Goal: Information Seeking & Learning: Compare options

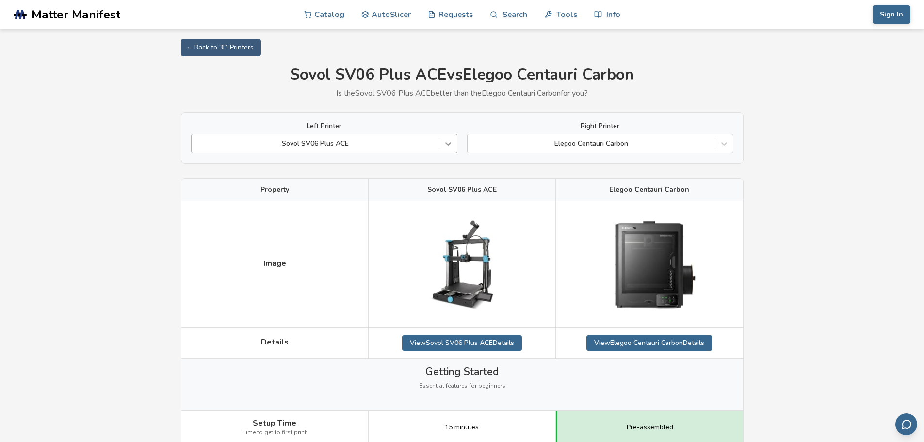
click at [447, 143] on icon at bounding box center [448, 144] width 10 height 10
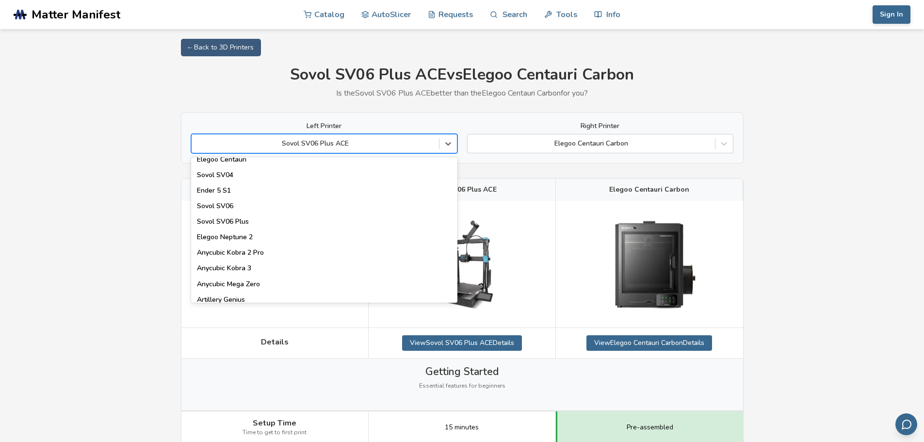
scroll to position [436, 0]
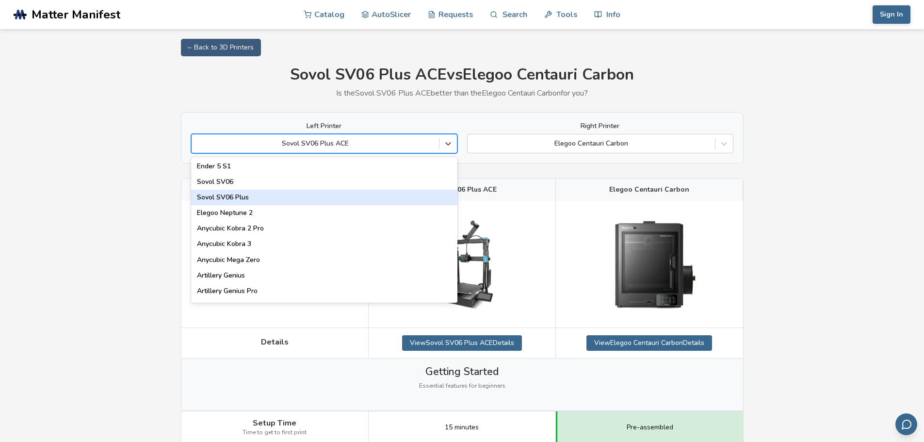
click at [299, 201] on div "Sovol SV06 Plus" at bounding box center [324, 198] width 266 height 16
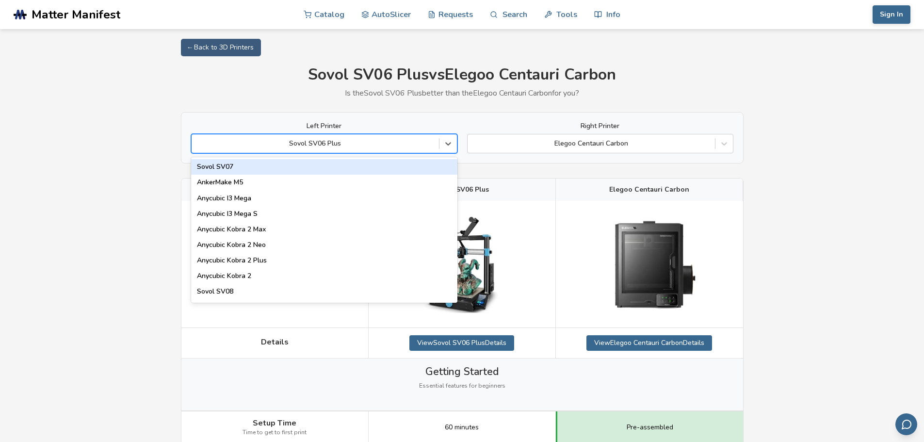
click at [432, 135] on div "Sovol SV06 Plus" at bounding box center [324, 143] width 266 height 19
click at [341, 169] on div "Sovol SV07" at bounding box center [324, 167] width 266 height 16
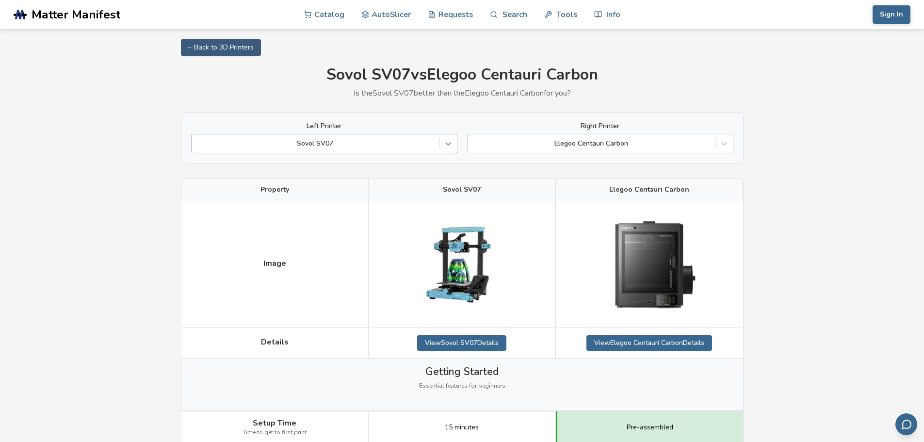
click at [452, 147] on icon at bounding box center [448, 144] width 10 height 10
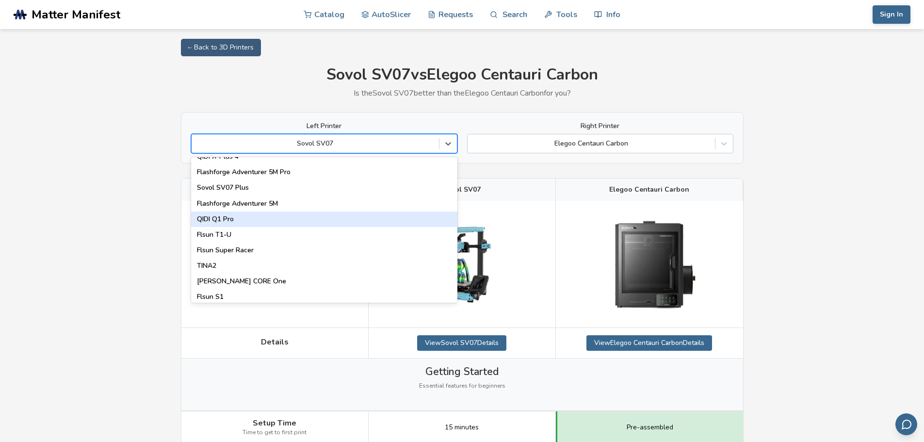
scroll to position [1098, 0]
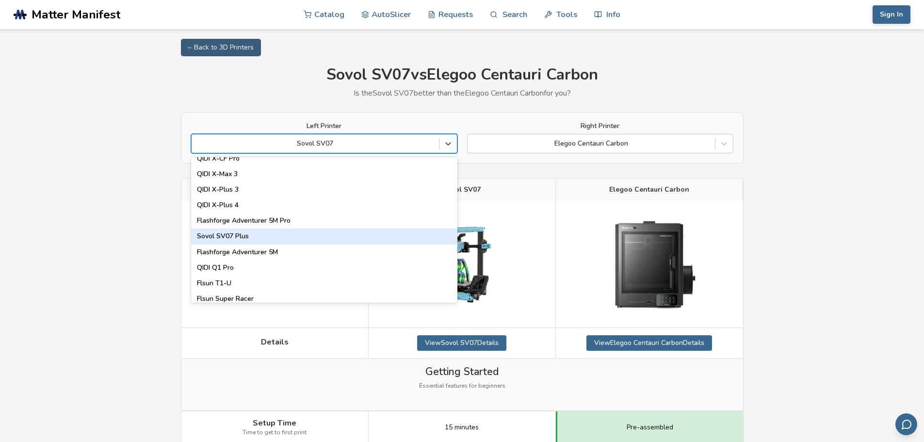
click at [275, 233] on div "Sovol SV07 Plus" at bounding box center [324, 236] width 266 height 16
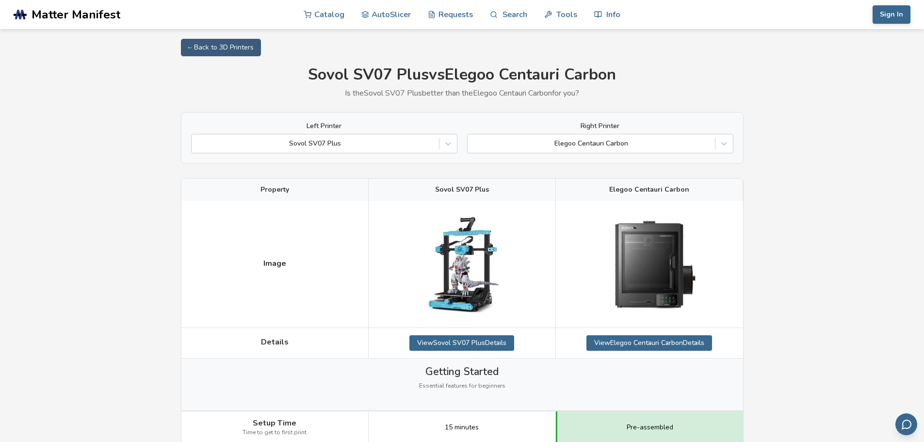
drag, startPoint x: 356, startPoint y: 240, endPoint x: 321, endPoint y: 80, distance: 163.8
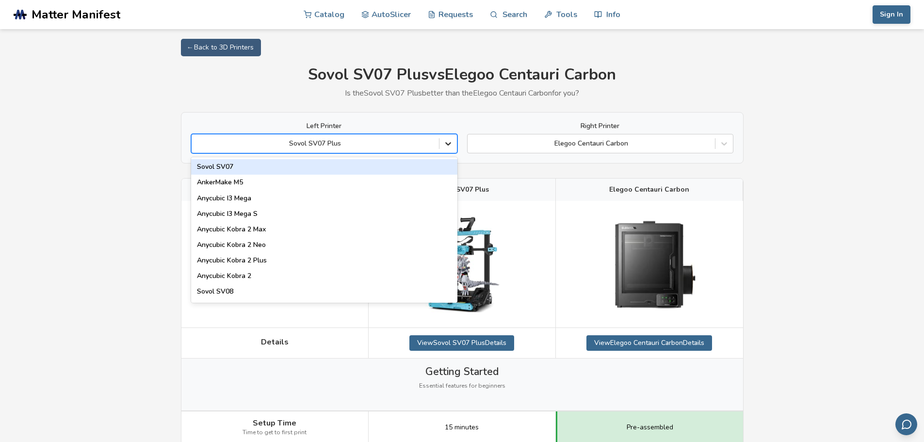
click at [453, 148] on div at bounding box center [447, 143] width 17 height 17
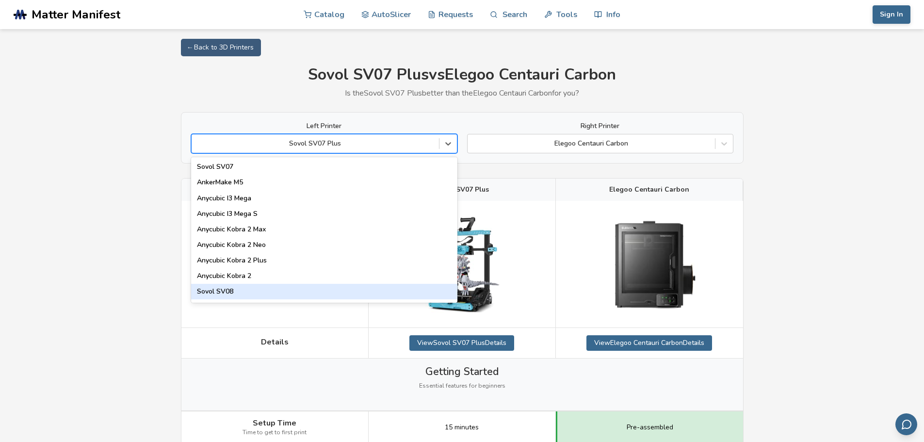
click at [351, 293] on div "Sovol SV08" at bounding box center [324, 292] width 266 height 16
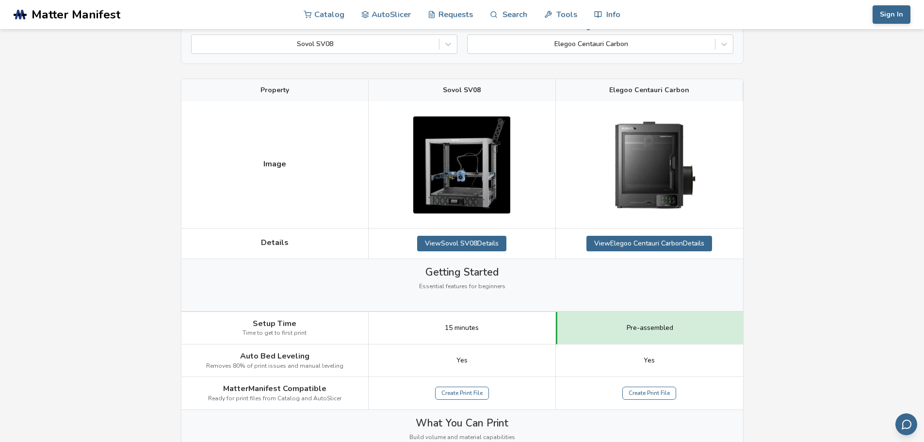
scroll to position [97, 0]
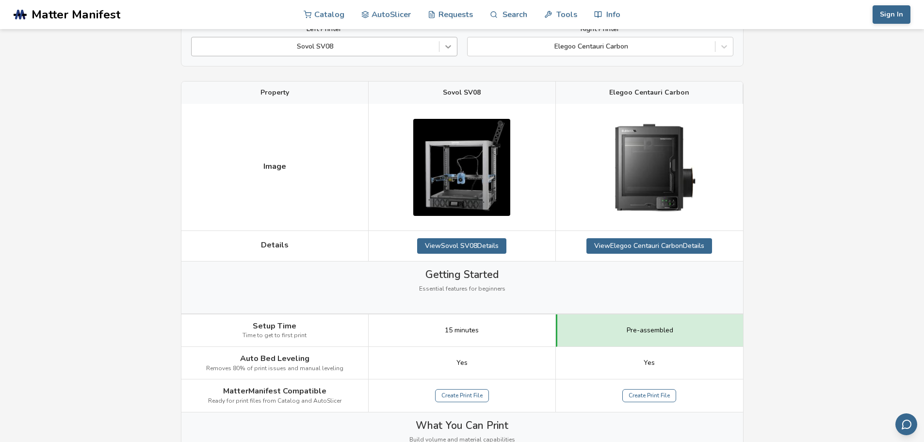
click at [455, 50] on div at bounding box center [447, 46] width 17 height 17
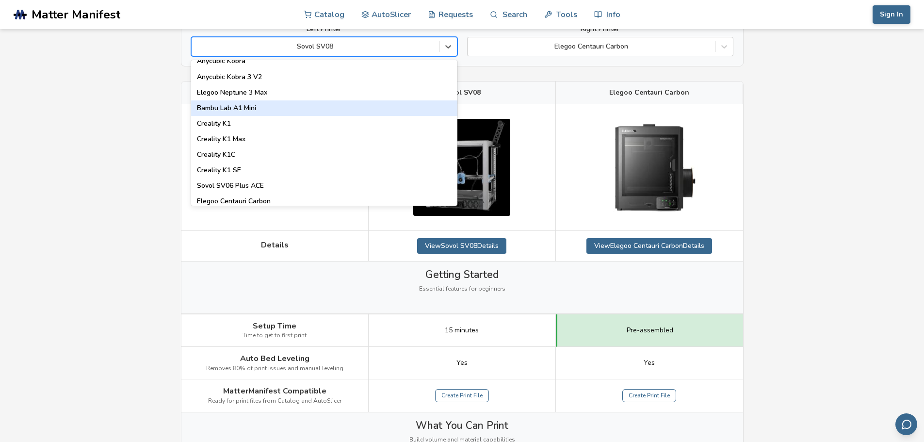
scroll to position [194, 0]
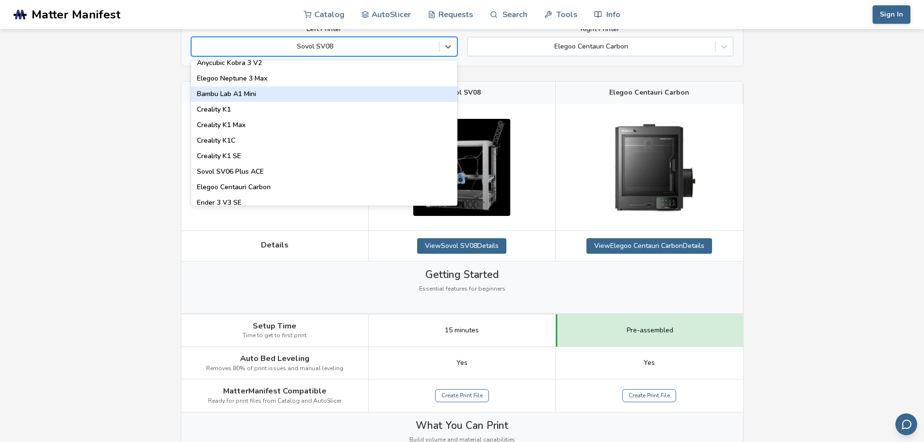
click at [349, 96] on div "Bambu Lab A1 Mini" at bounding box center [324, 94] width 266 height 16
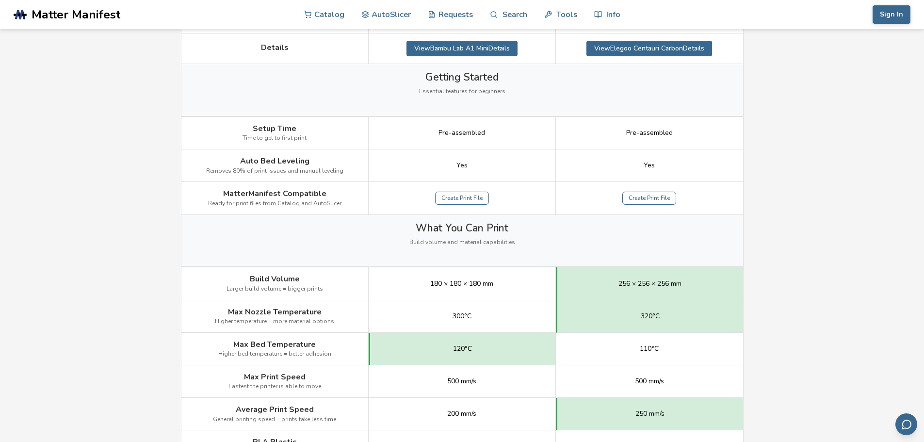
scroll to position [339, 0]
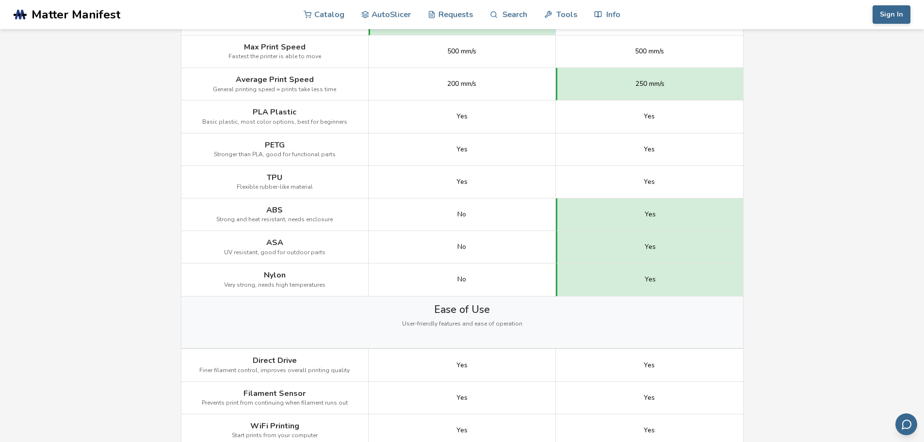
scroll to position [824, 0]
